Goal: Navigation & Orientation: Find specific page/section

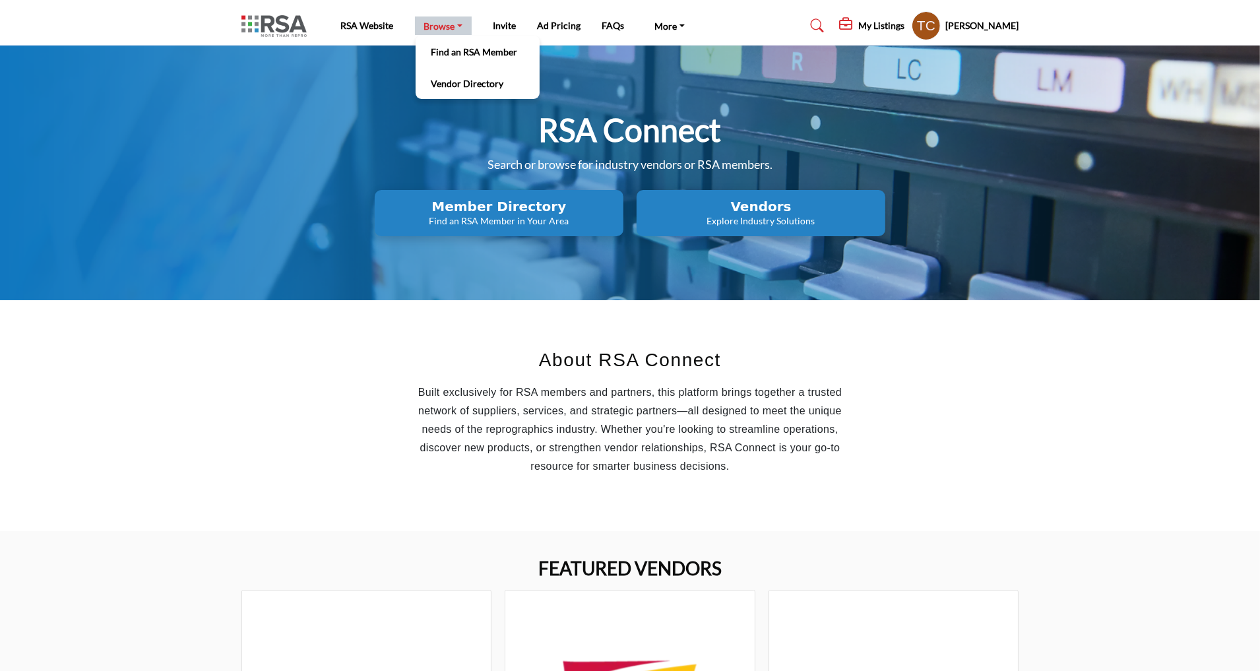
click at [431, 24] on link "Browse" at bounding box center [443, 25] width 57 height 18
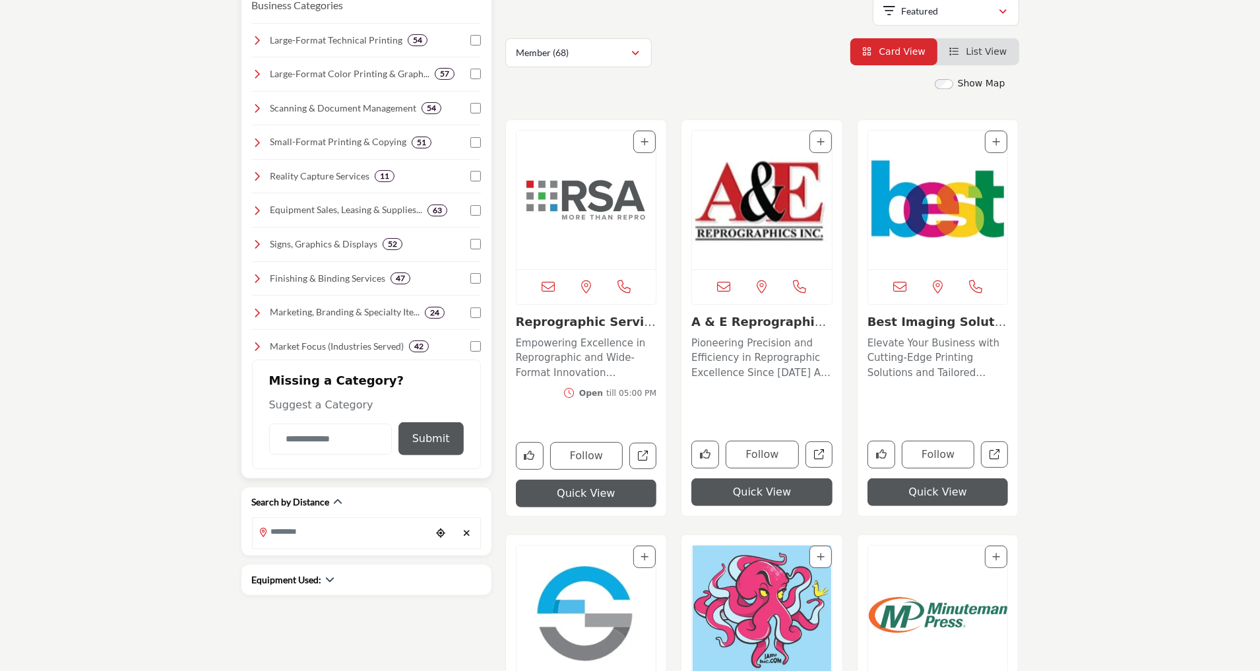
scroll to position [261, 0]
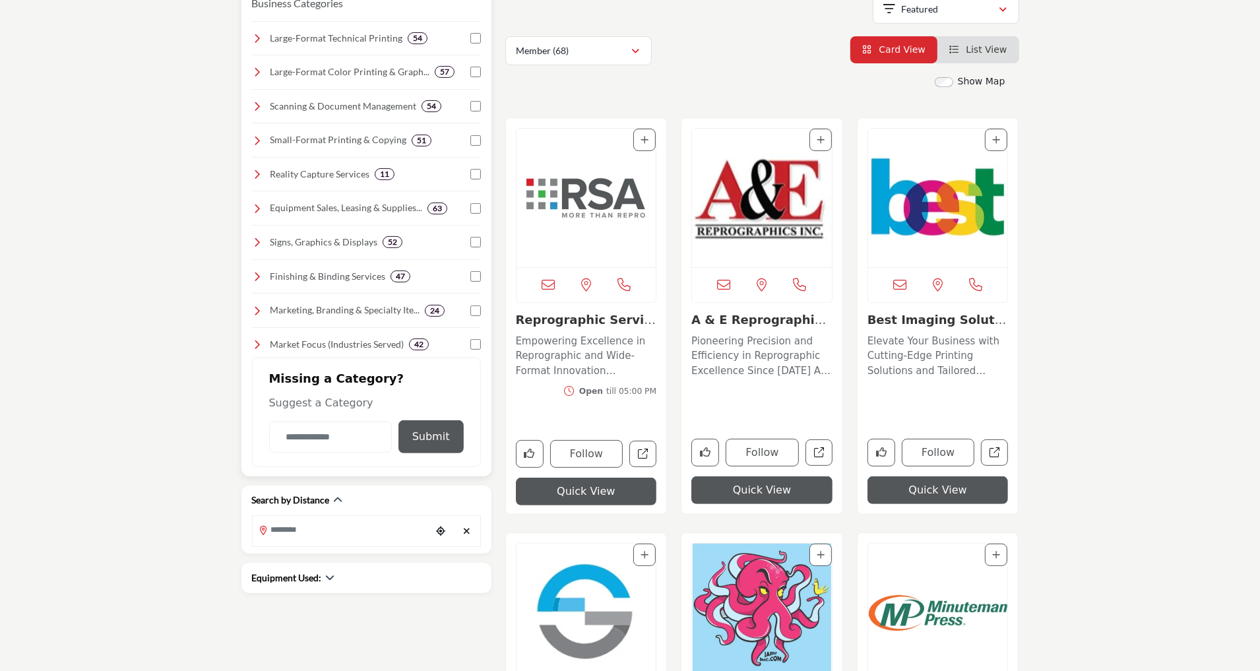
click at [261, 339] on icon at bounding box center [257, 344] width 11 height 11
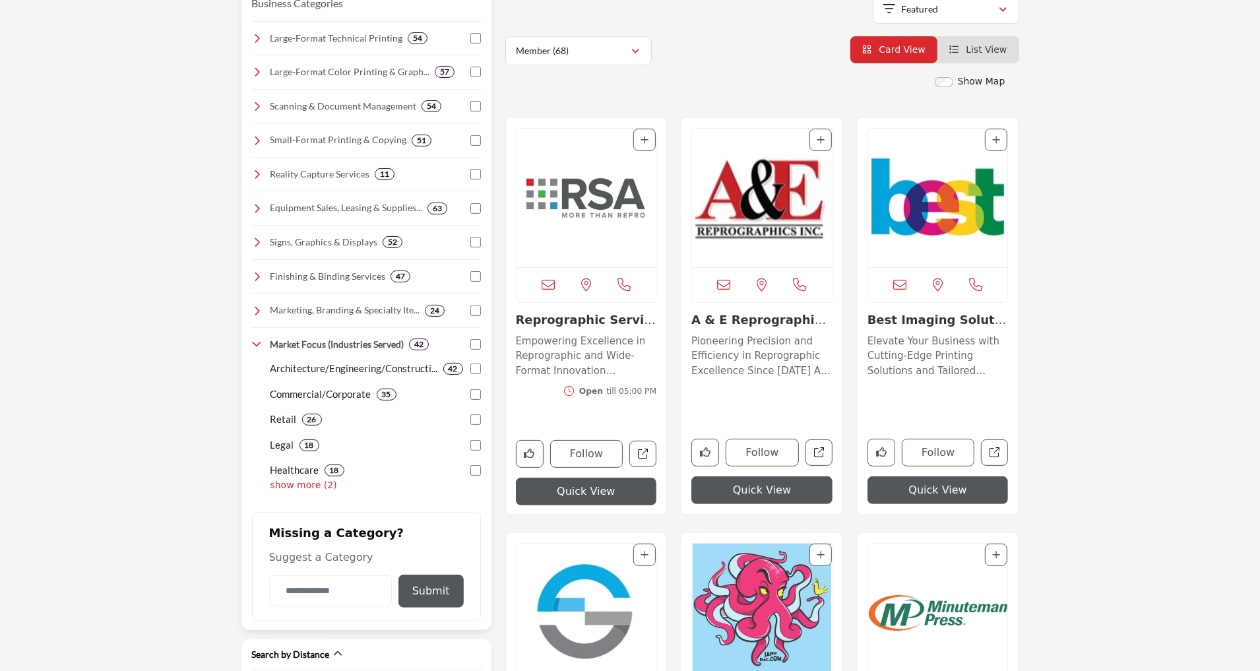
click at [260, 341] on icon at bounding box center [257, 344] width 11 height 11
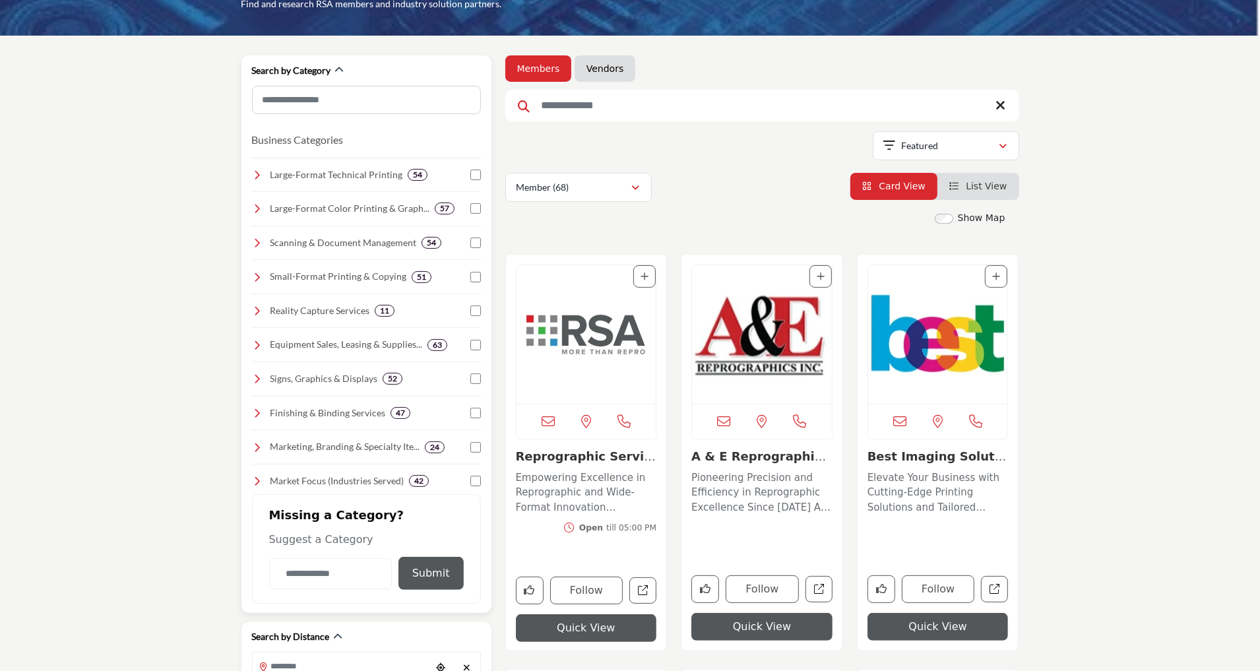
scroll to position [111, 0]
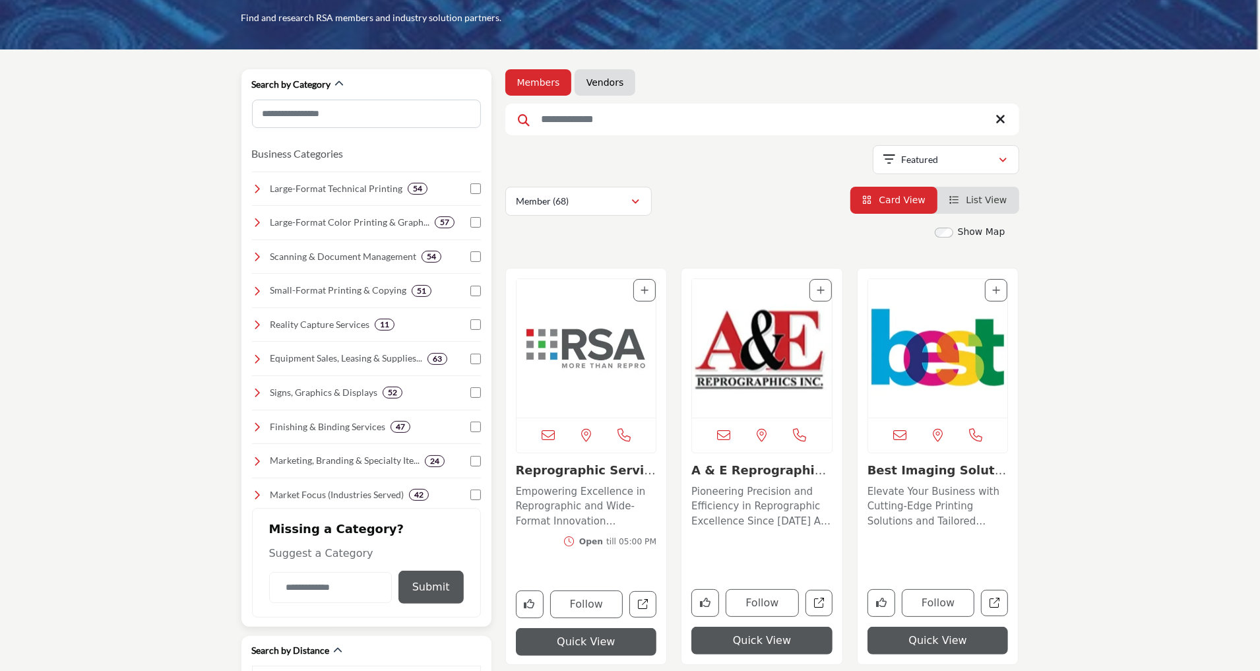
click at [257, 188] on icon at bounding box center [257, 188] width 11 height 11
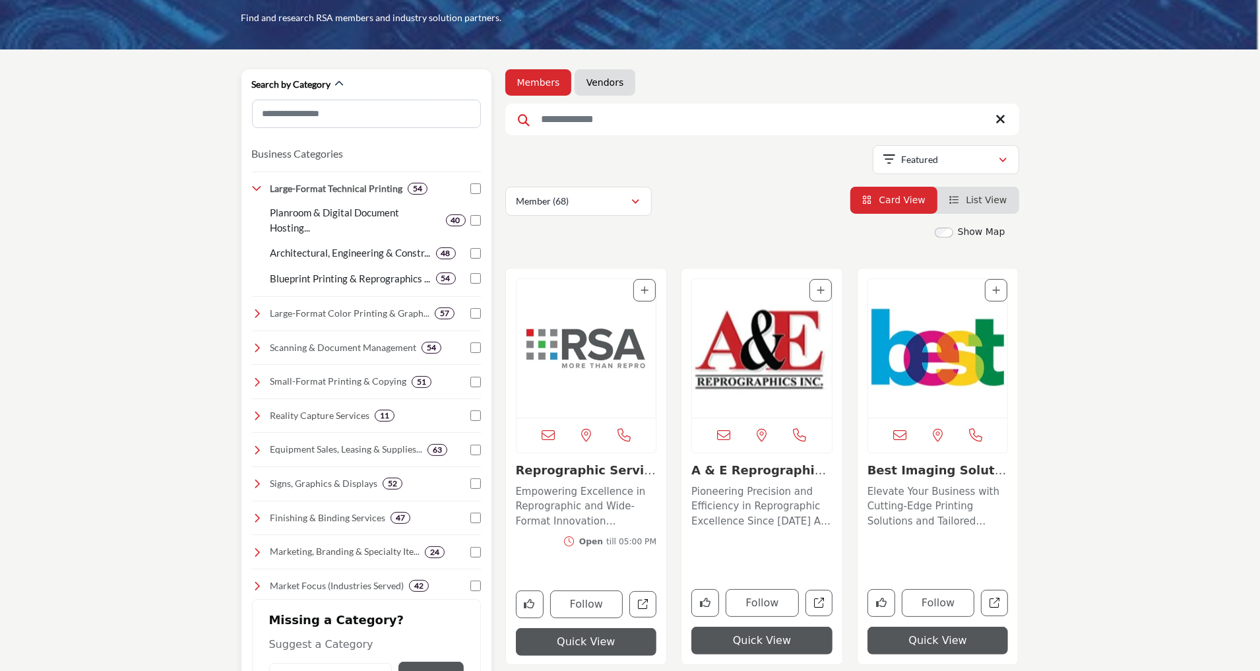
click at [257, 188] on icon at bounding box center [257, 188] width 11 height 11
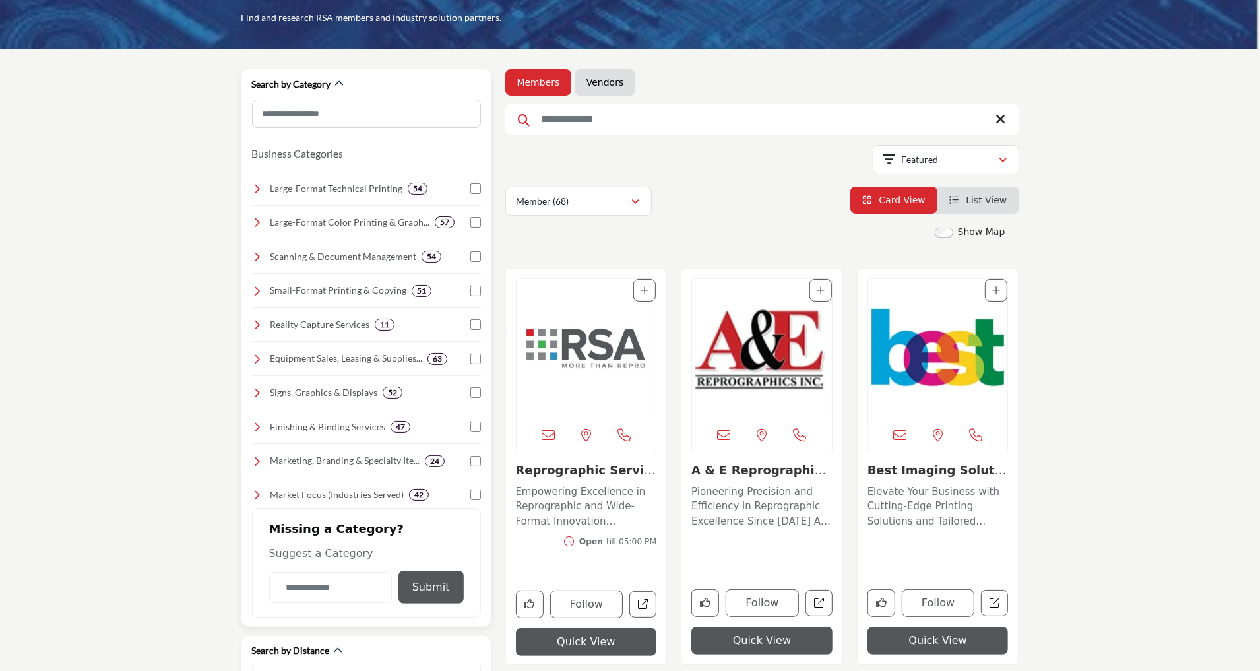
click at [257, 188] on icon at bounding box center [257, 188] width 11 height 11
